Goal: Communication & Community: Answer question/provide support

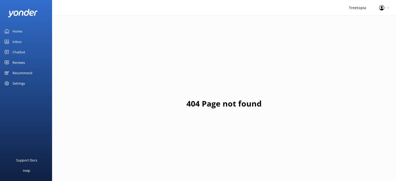
click at [21, 42] on link "Inbox" at bounding box center [26, 41] width 52 height 10
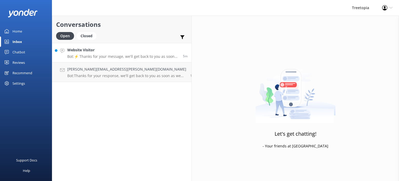
click at [87, 56] on p "Bot: ⚡ Thanks for your message, we'll get back to you as soon as we can. You're…" at bounding box center [123, 56] width 112 height 5
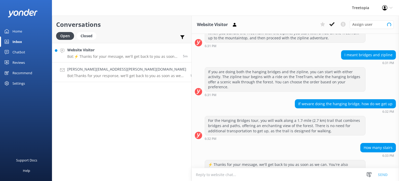
scroll to position [118, 0]
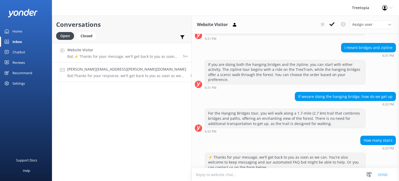
click at [113, 75] on p "Bot: Thanks for your response, we'll get back to you as soon as we can during o…" at bounding box center [126, 75] width 119 height 5
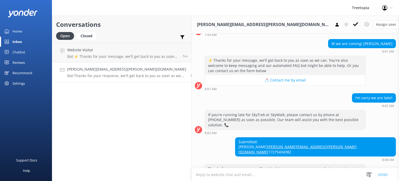
scroll to position [41, 0]
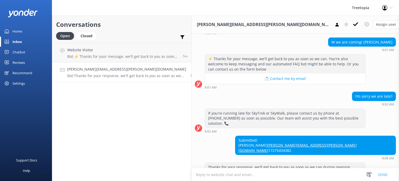
click at [118, 72] on h4 "[PERSON_NAME][EMAIL_ADDRESS][PERSON_NAME][DOMAIN_NAME]" at bounding box center [126, 69] width 119 height 6
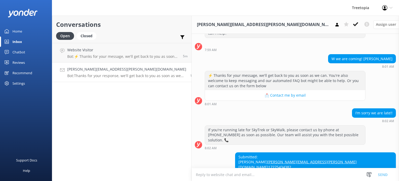
scroll to position [15, 0]
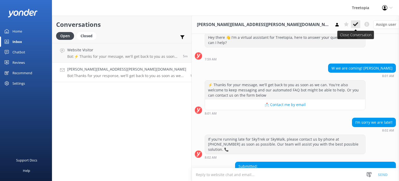
click at [353, 24] on use at bounding box center [355, 24] width 5 height 4
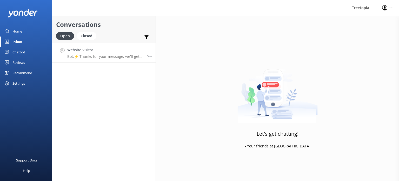
click at [123, 56] on p "Bot: ⚡ Thanks for your message, we'll get back to you as soon as we can. You're…" at bounding box center [105, 56] width 76 height 5
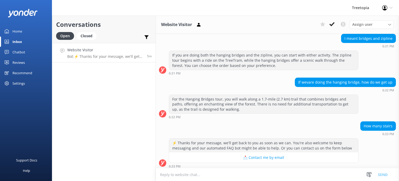
scroll to position [118, 0]
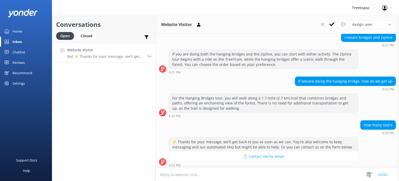
click at [137, 52] on h4 "Website Visitor" at bounding box center [105, 50] width 76 height 6
click at [184, 173] on textarea at bounding box center [277, 174] width 243 height 13
click at [321, 173] on textarea at bounding box center [277, 174] width 243 height 13
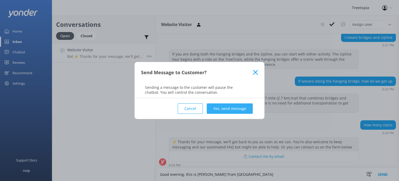
type textarea "Good evening, this is [PERSON_NAME] from [GEOGRAPHIC_DATA]"
click at [241, 111] on button "Yes, send message" at bounding box center [230, 108] width 46 height 10
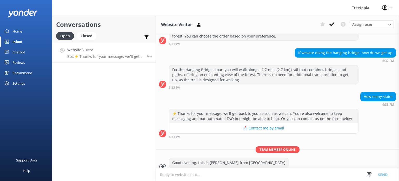
scroll to position [151, 0]
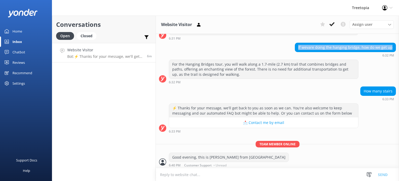
drag, startPoint x: 303, startPoint y: 48, endPoint x: 391, endPoint y: 49, distance: 88.2
click at [391, 48] on div "If wevare doing the hanging bridge, how do we get up" at bounding box center [345, 47] width 101 height 9
copy div "If wevare doing the hanging bridge, how do we get up"
click at [220, 173] on textarea at bounding box center [277, 174] width 243 height 13
paste textarea "Thank you for your message. All of our activities, including the Hanging Bridge…"
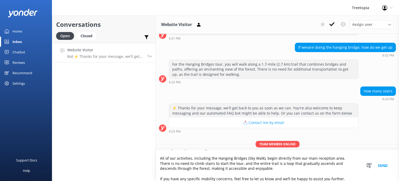
scroll to position [170, 0]
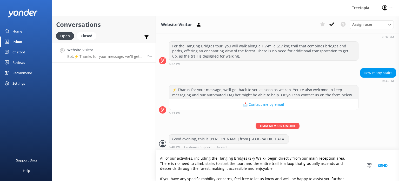
type textarea "Thank you for your message. All of our activities, including the Hanging Bridge…"
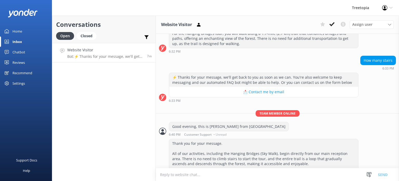
scroll to position [199, 0]
